Goal: Information Seeking & Learning: Learn about a topic

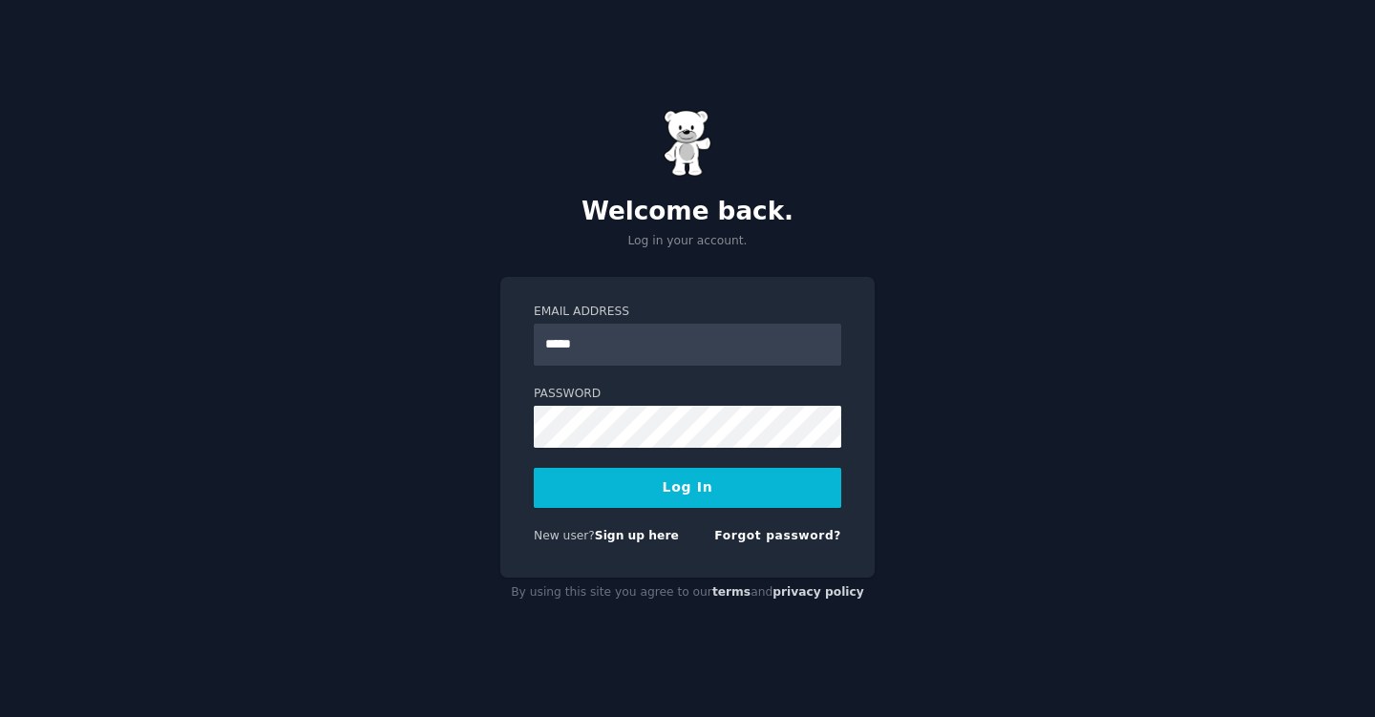
type input "**********"
click at [601, 484] on button "Log In" at bounding box center [687, 488] width 307 height 40
click at [696, 475] on button "Log In" at bounding box center [687, 488] width 307 height 40
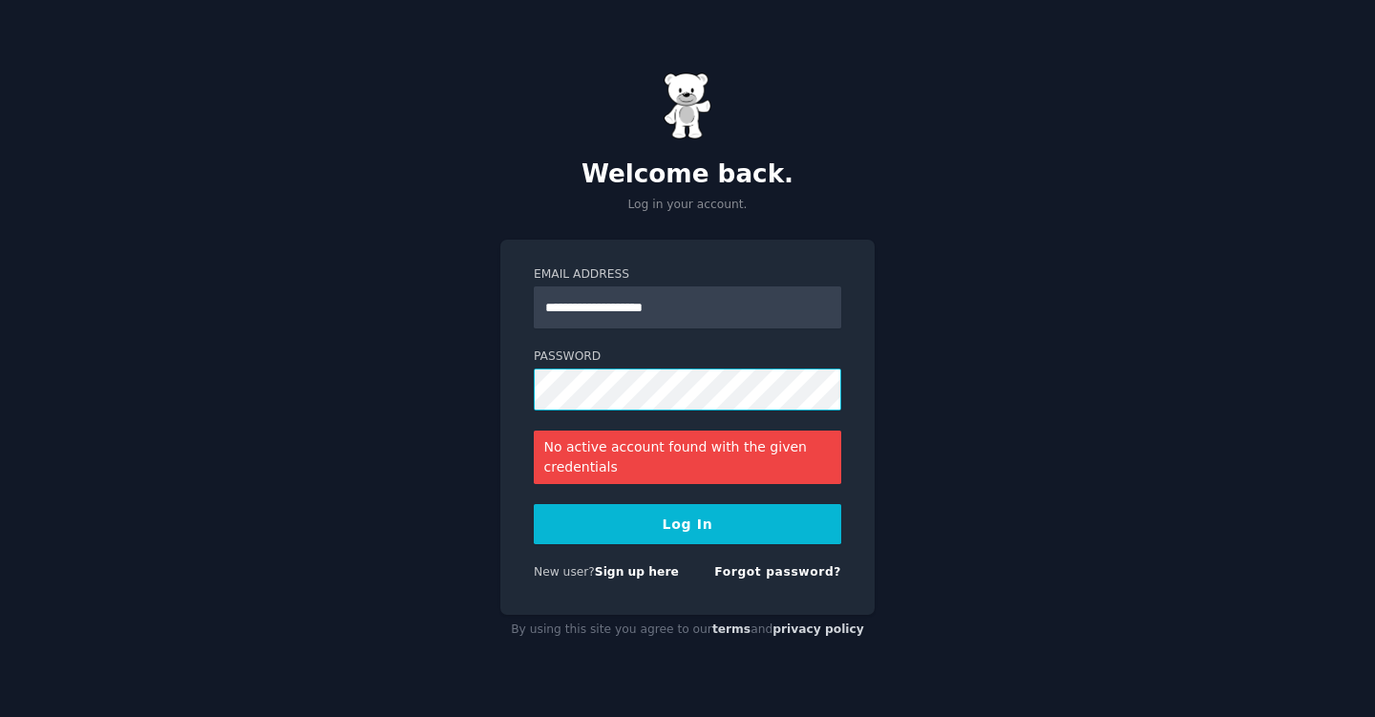
click at [534, 504] on button "Log In" at bounding box center [687, 524] width 307 height 40
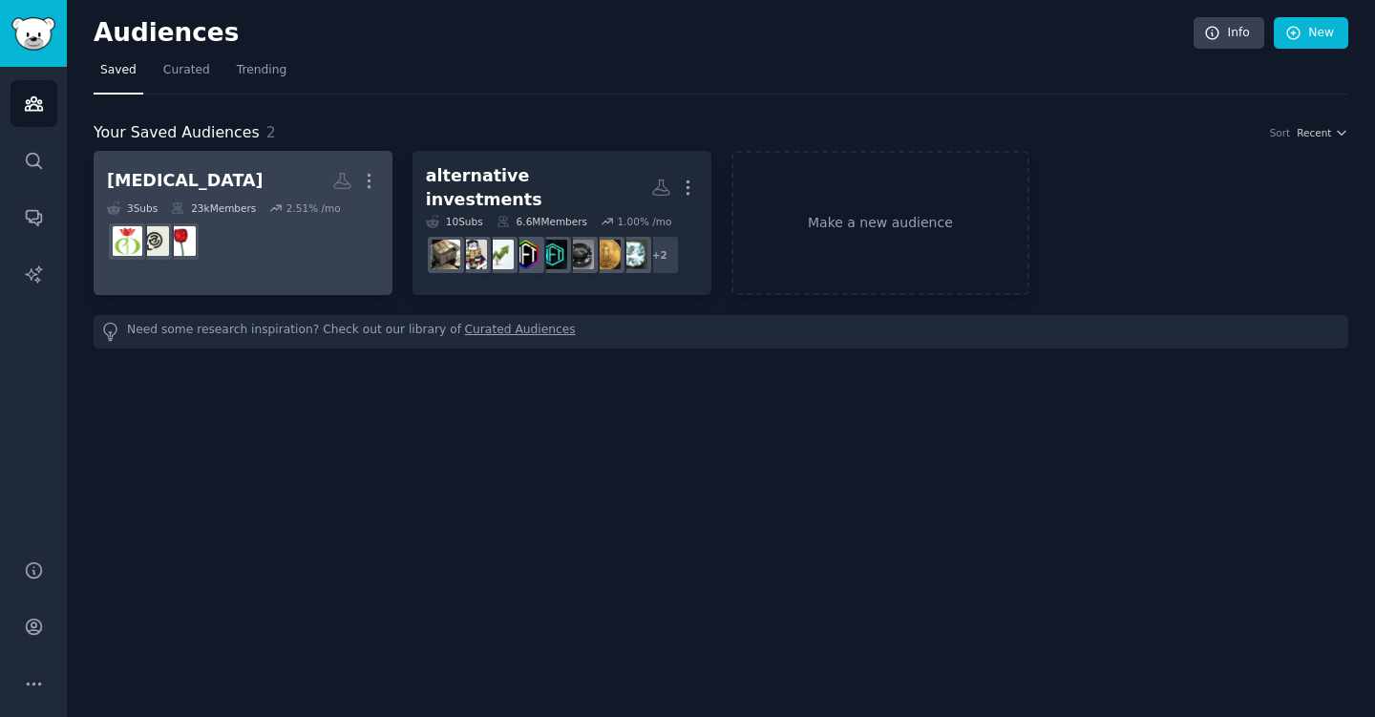
click at [173, 177] on div "parkinsons" at bounding box center [185, 181] width 157 height 24
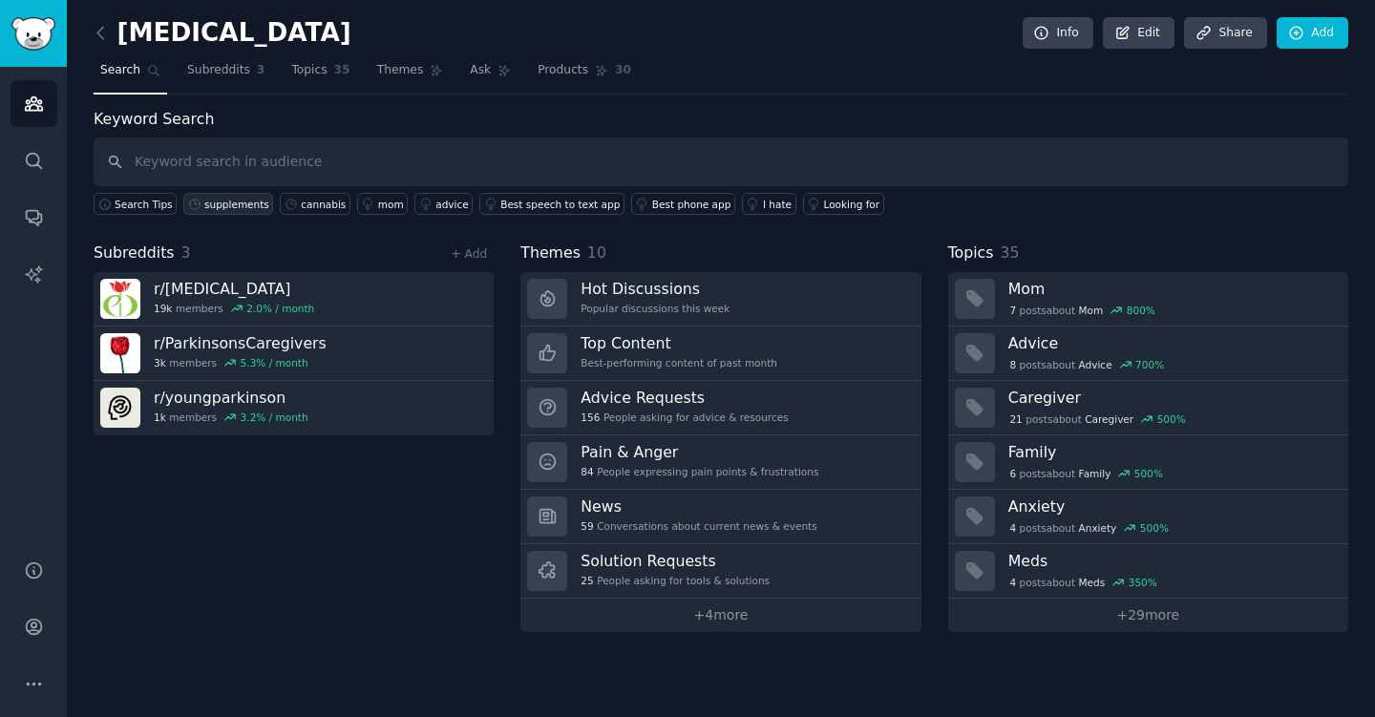
click at [240, 207] on div "supplements" at bounding box center [236, 204] width 65 height 13
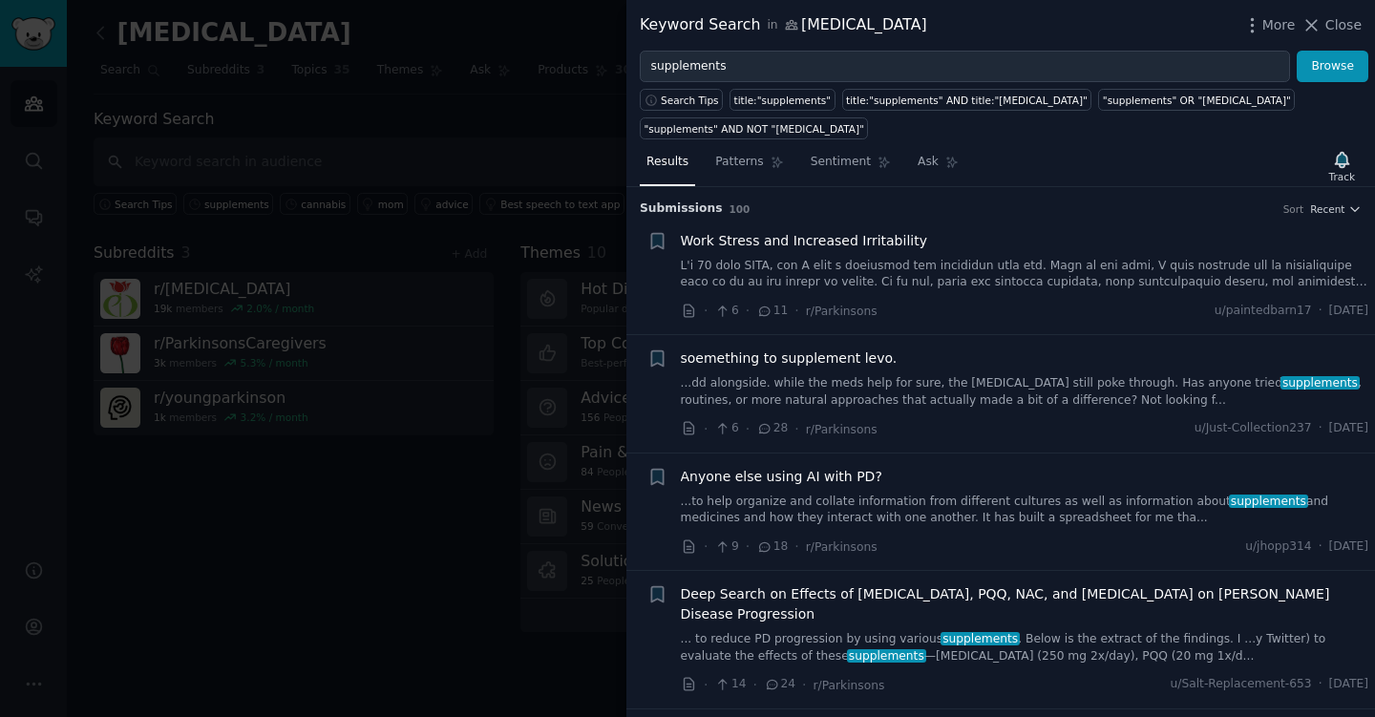
click at [1054, 390] on link "...dd alongside. while the meds help for sure, the tremors still poke through. …" at bounding box center [1025, 391] width 688 height 33
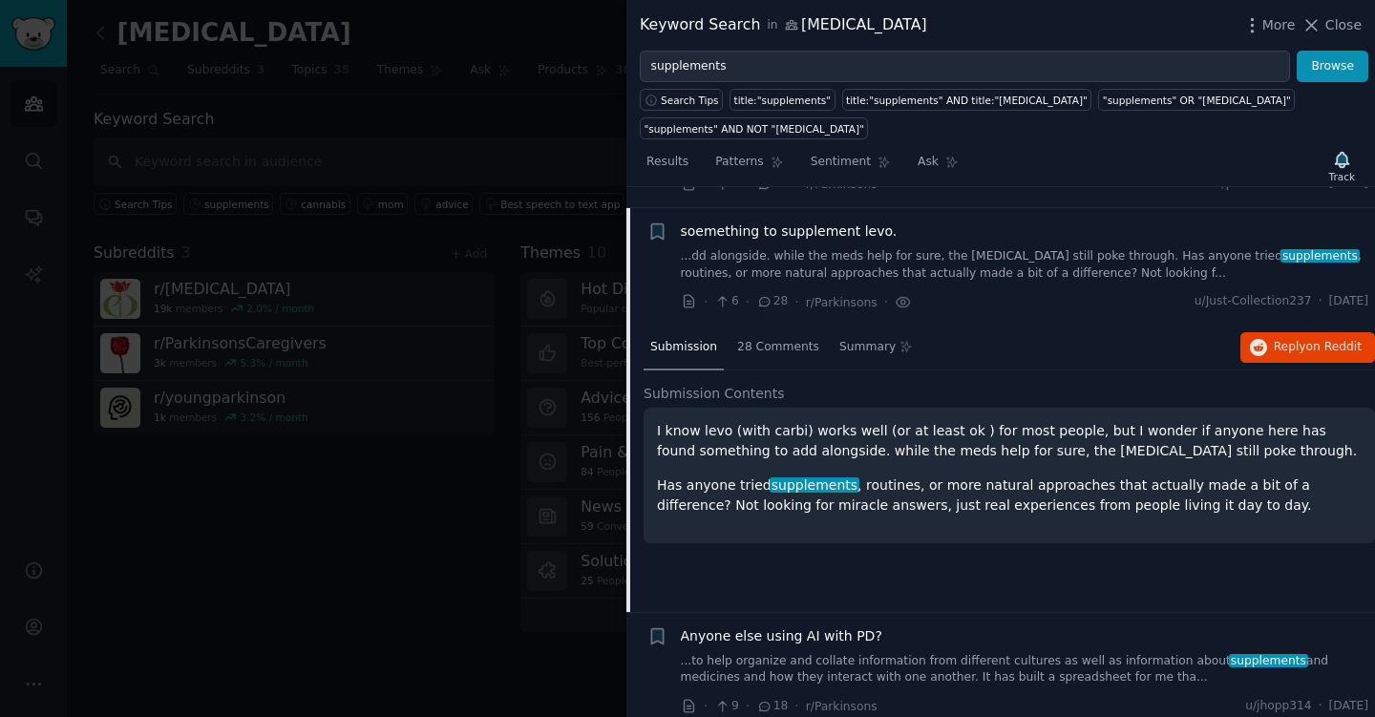
scroll to position [148, 0]
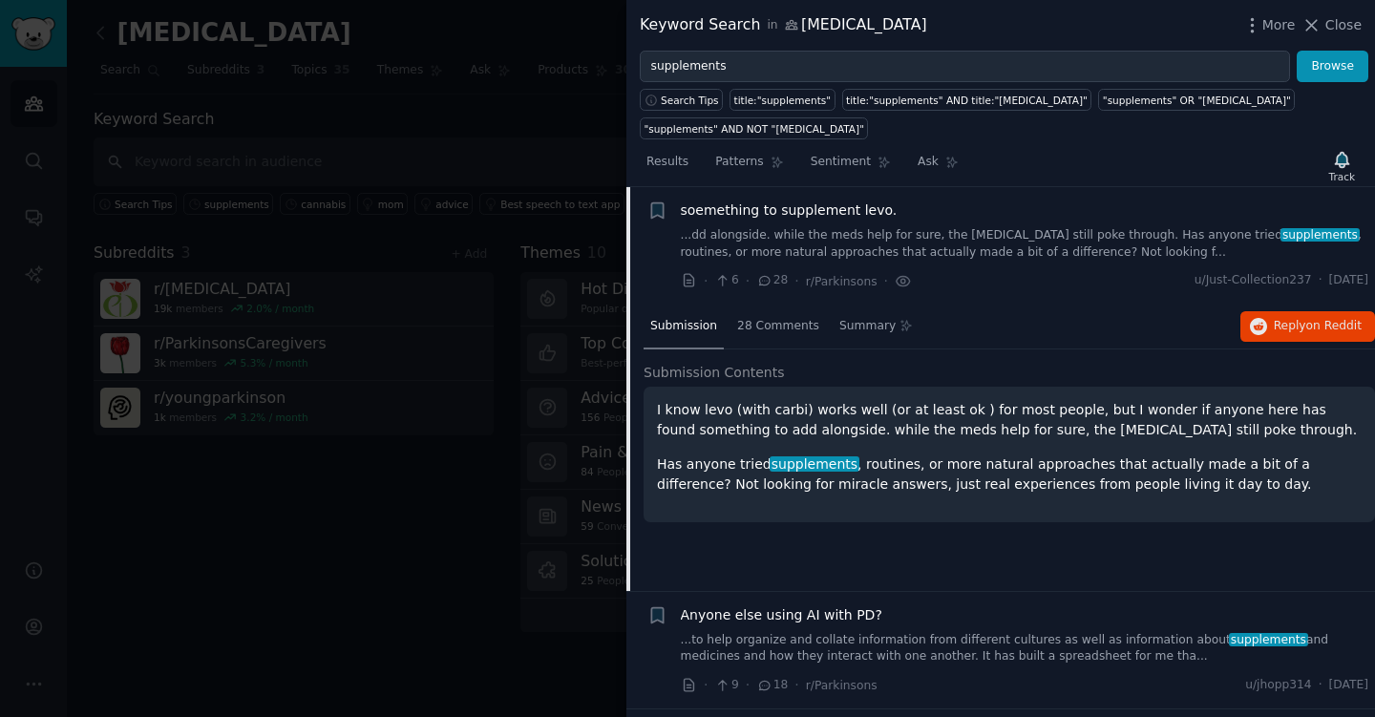
click at [1045, 250] on link "...dd alongside. while the meds help for sure, the tremors still poke through. …" at bounding box center [1025, 243] width 688 height 33
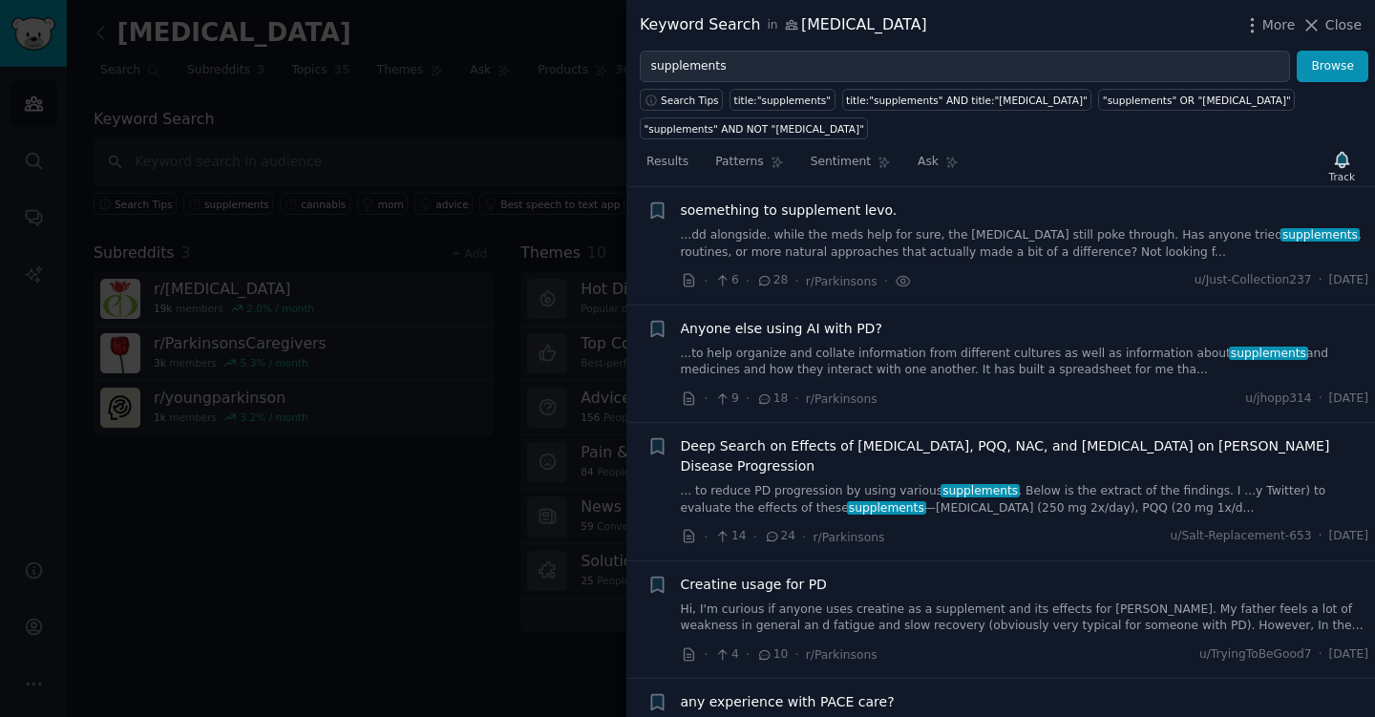
click at [1071, 377] on link "...to help organize and collate information from different cultures as well as …" at bounding box center [1025, 362] width 688 height 33
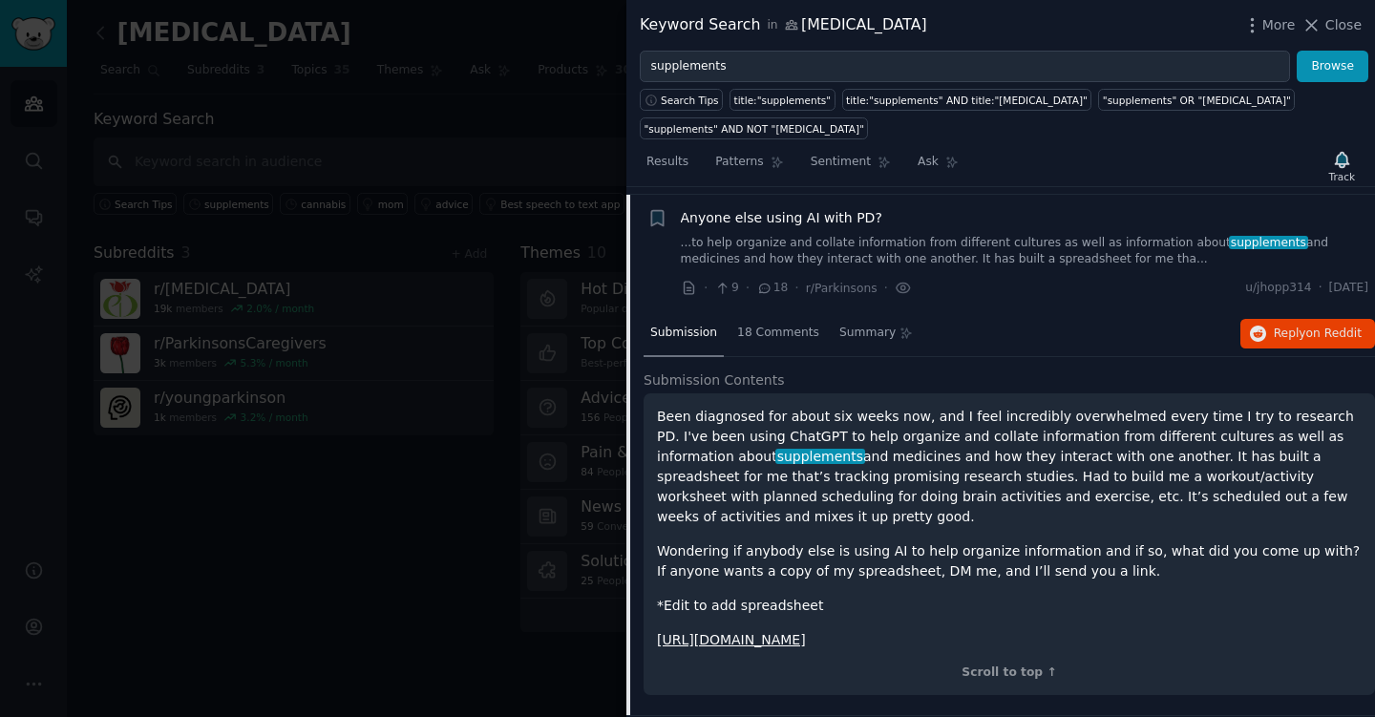
scroll to position [265, 0]
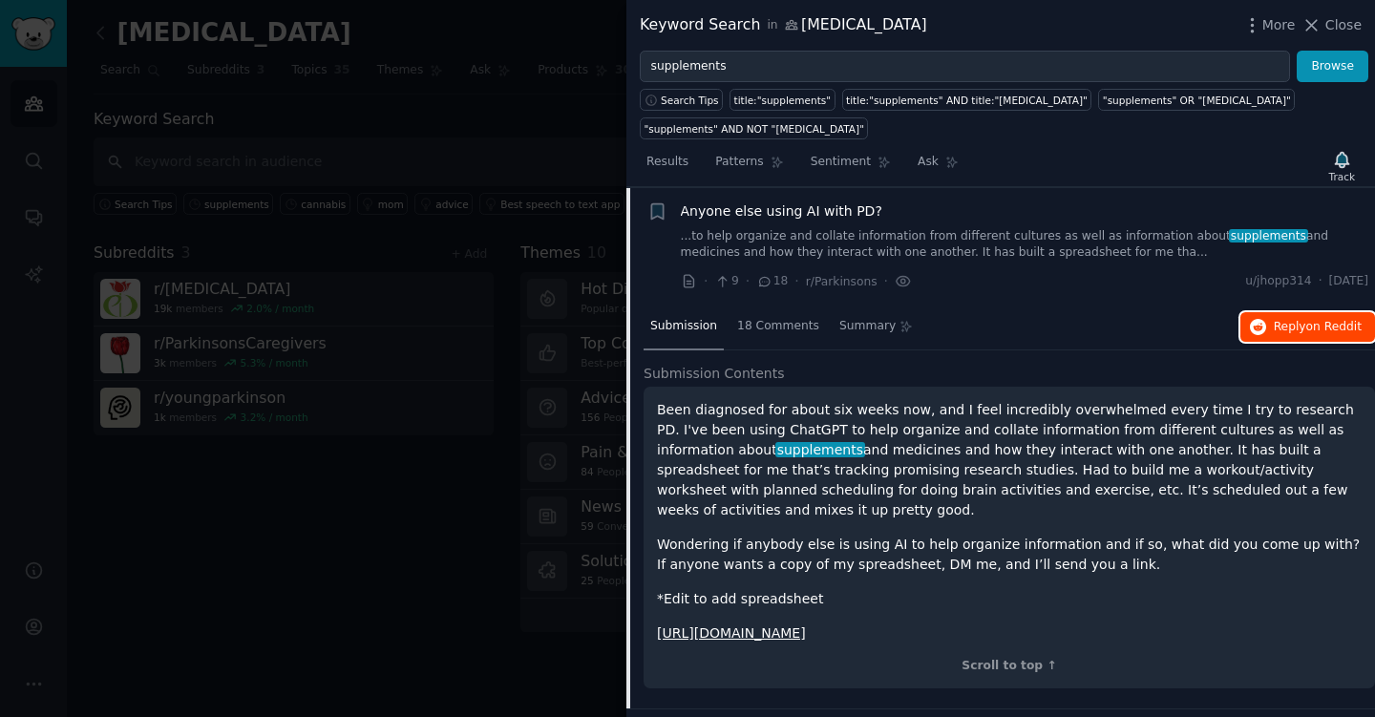
click at [1320, 327] on span "on Reddit" at bounding box center [1333, 326] width 55 height 13
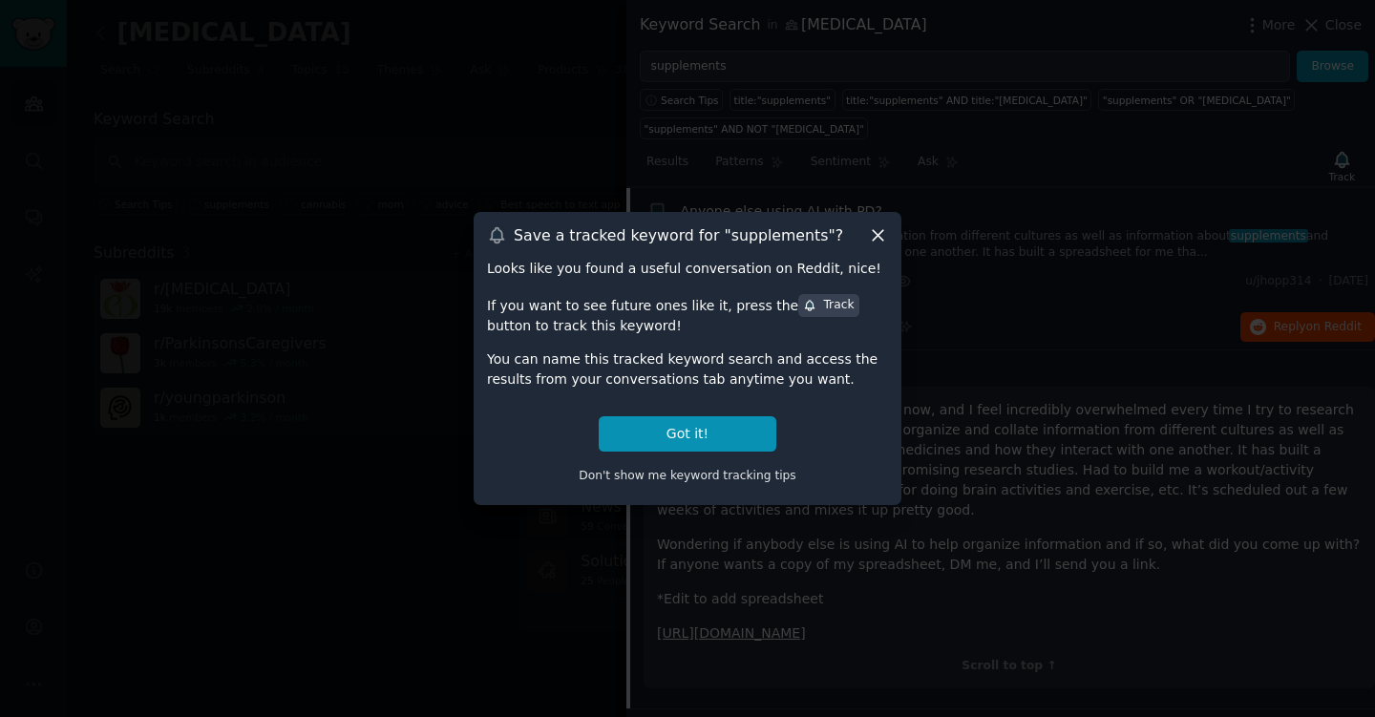
click at [879, 237] on icon at bounding box center [877, 235] width 11 height 11
click at [730, 437] on p "Been diagnosed for about six weeks now, and I feel incredibly overwhelmed every…" at bounding box center [1009, 460] width 704 height 120
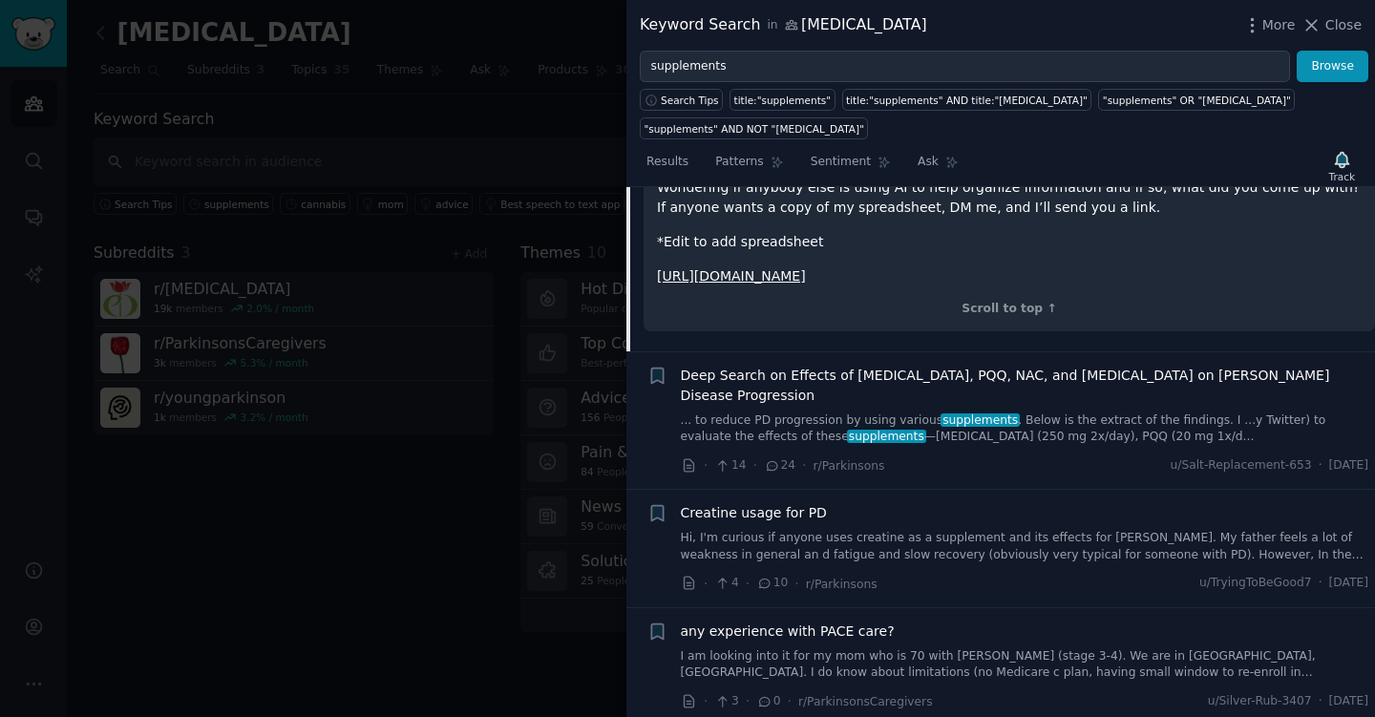
scroll to position [648, 0]
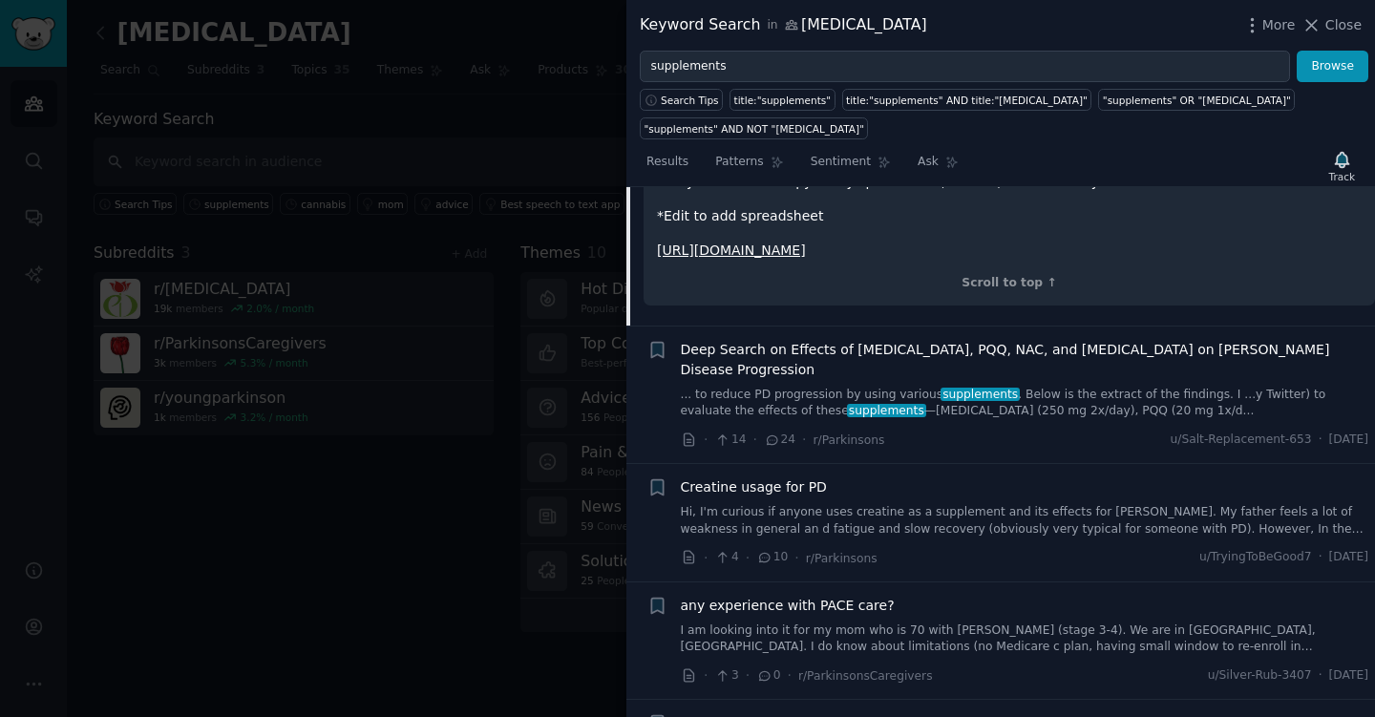
click at [1079, 349] on span "Deep Search on Effects of Citicoline, PQQ, NAC, and CoQ10 on Parkinson’s Diseas…" at bounding box center [1025, 360] width 688 height 40
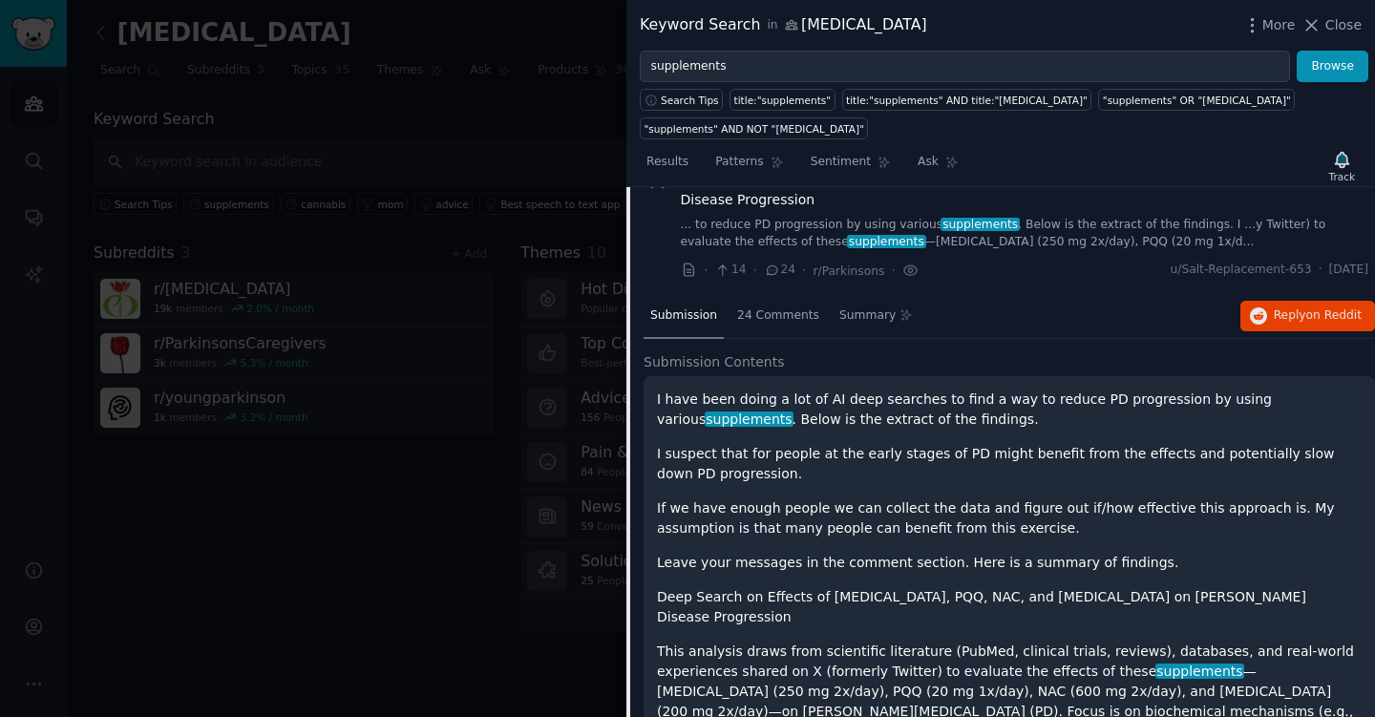
scroll to position [384, 0]
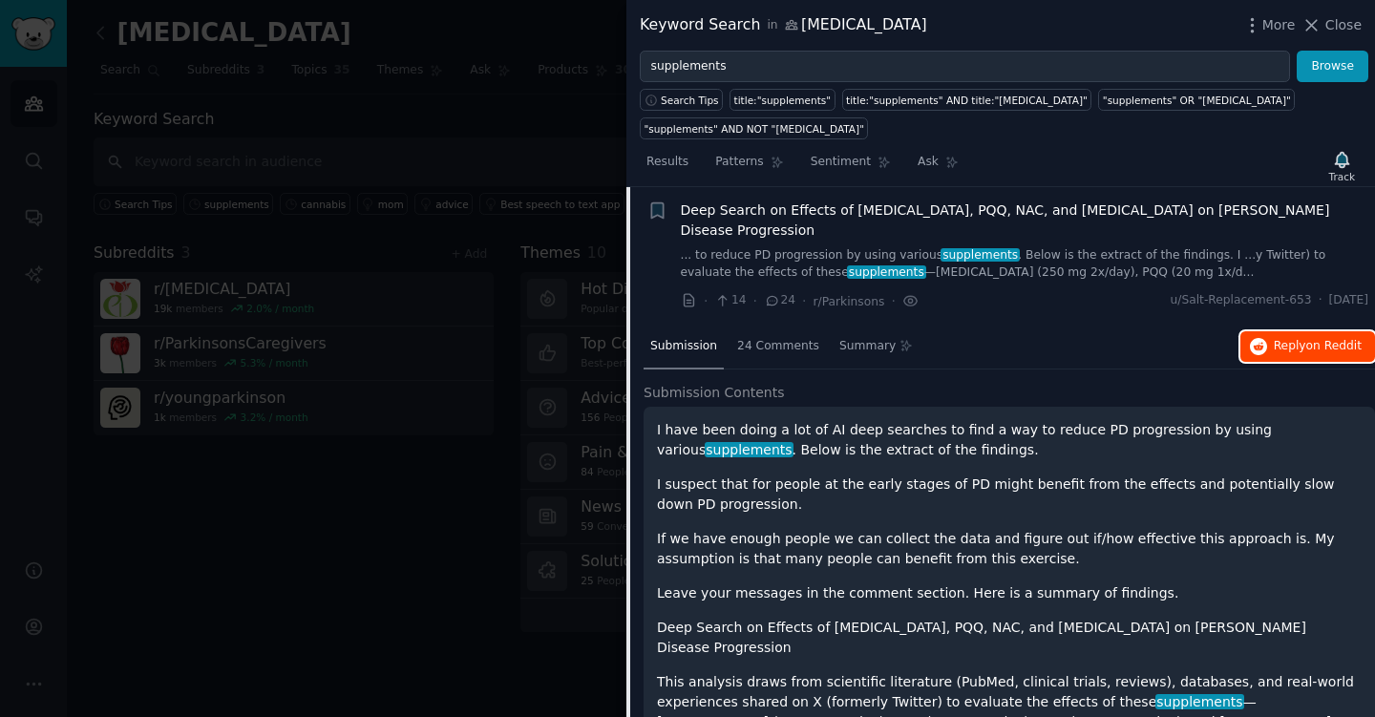
click at [1311, 339] on span "on Reddit" at bounding box center [1333, 345] width 55 height 13
